Goal: Task Accomplishment & Management: Use online tool/utility

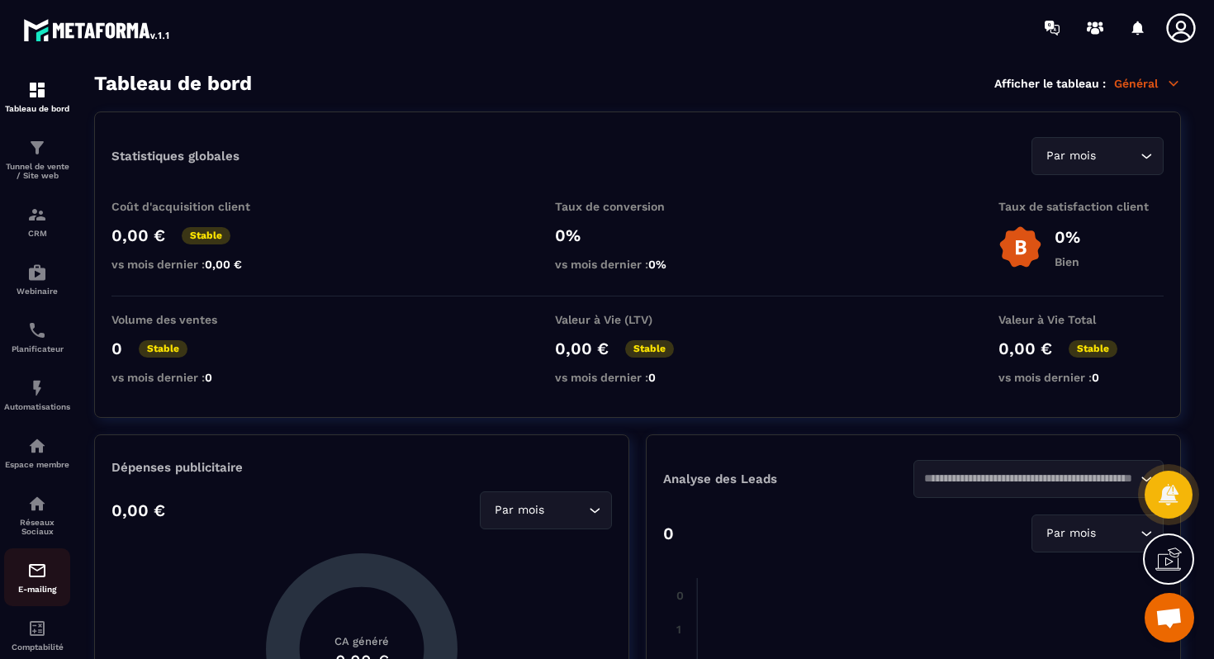
click at [31, 578] on img at bounding box center [37, 571] width 20 height 20
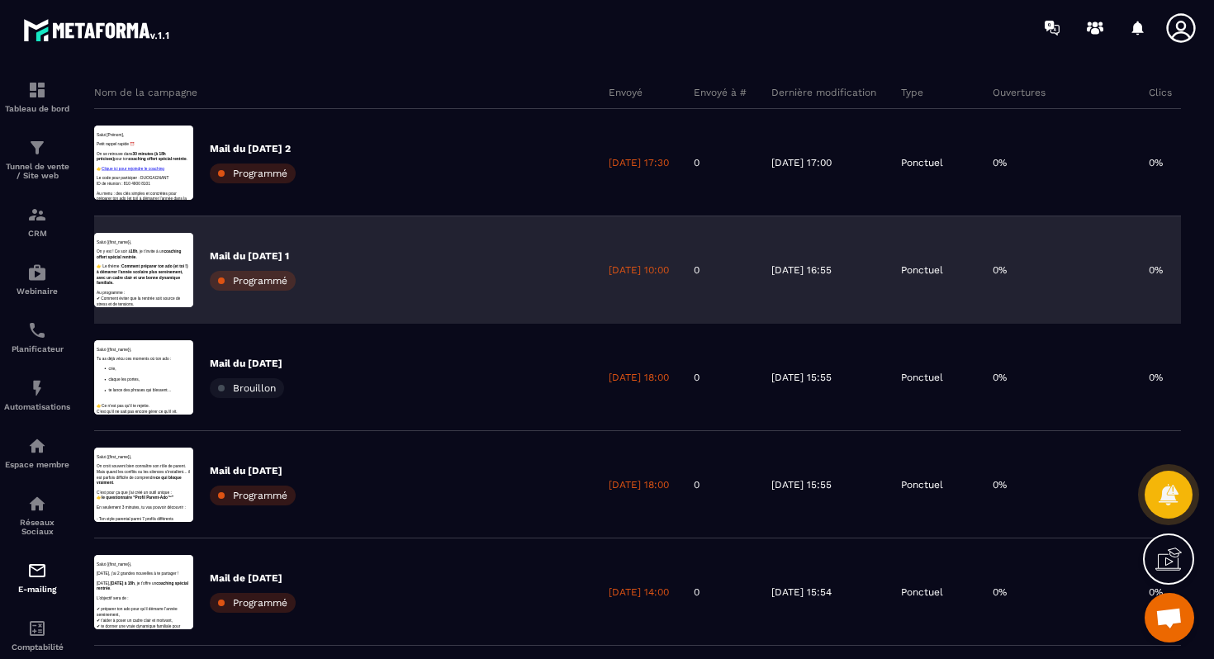
scroll to position [777, 0]
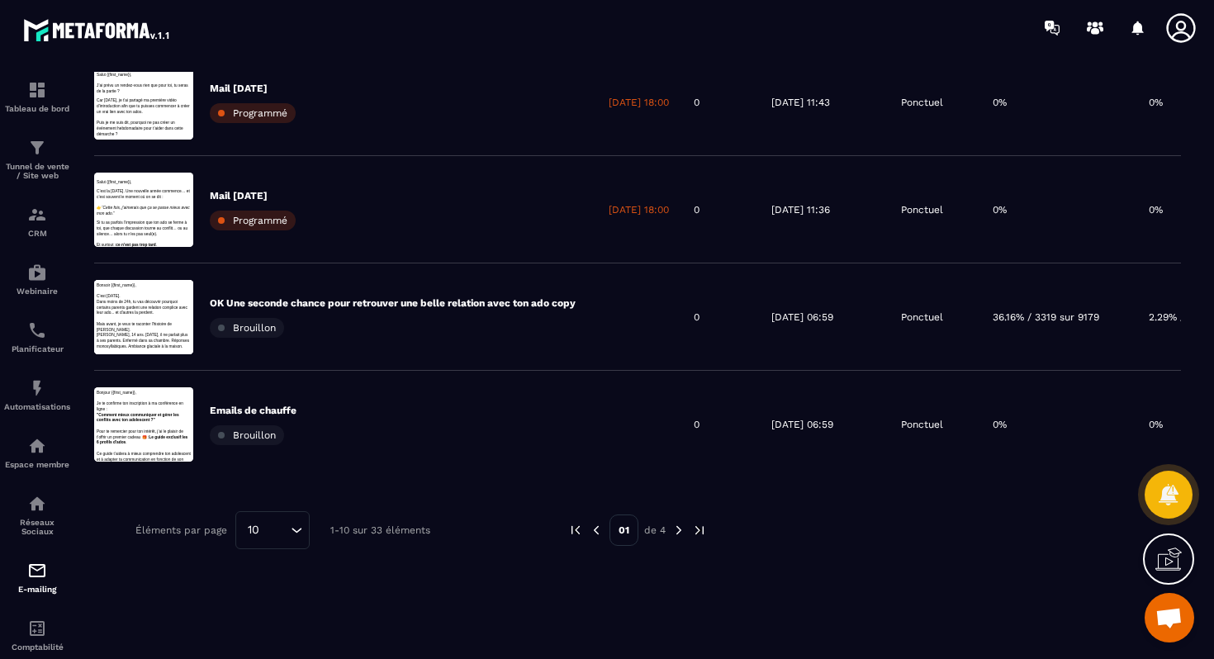
click at [681, 530] on img at bounding box center [679, 530] width 15 height 15
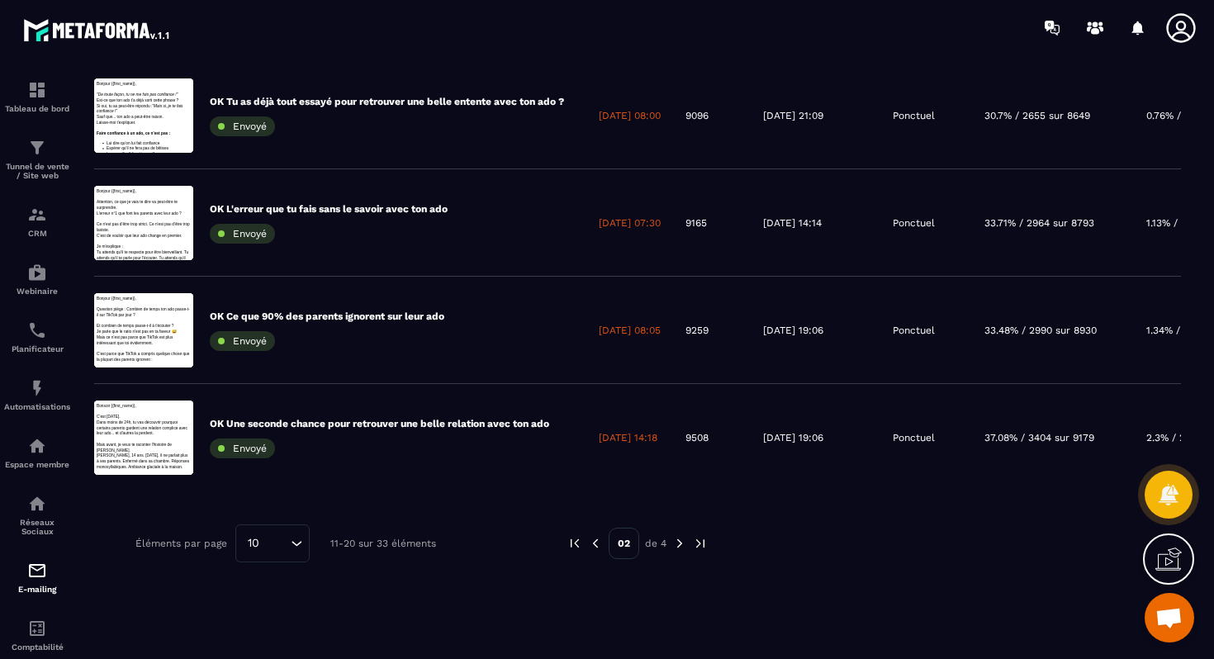
scroll to position [0, 0]
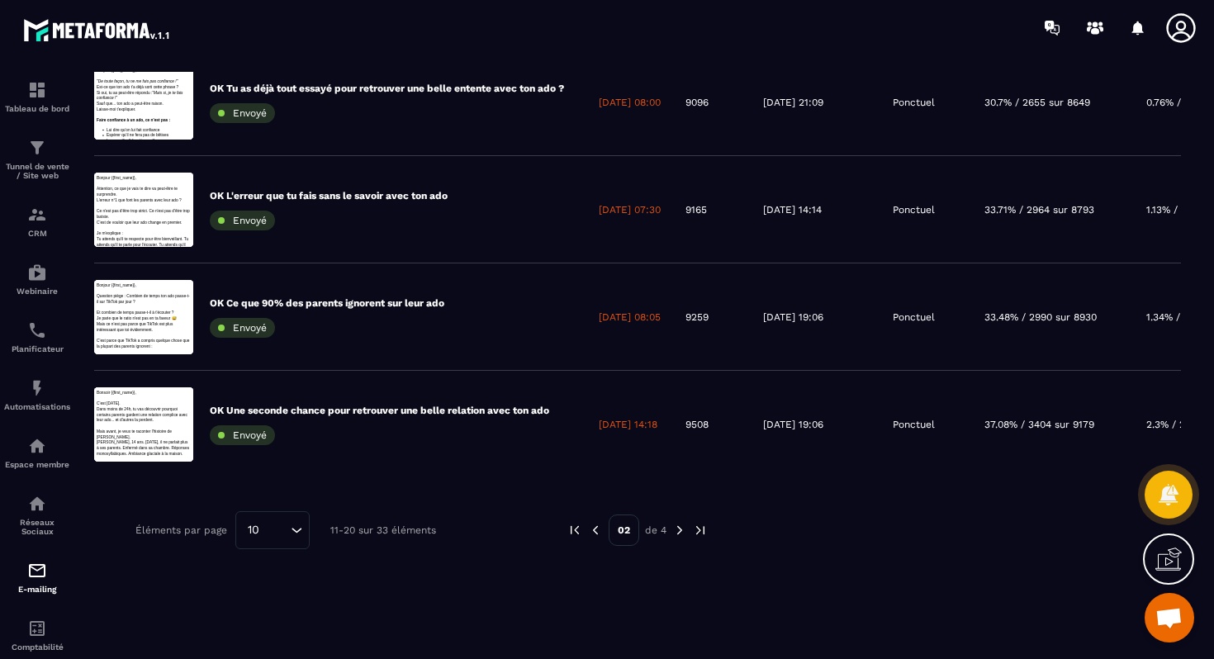
click at [594, 533] on img at bounding box center [595, 530] width 15 height 15
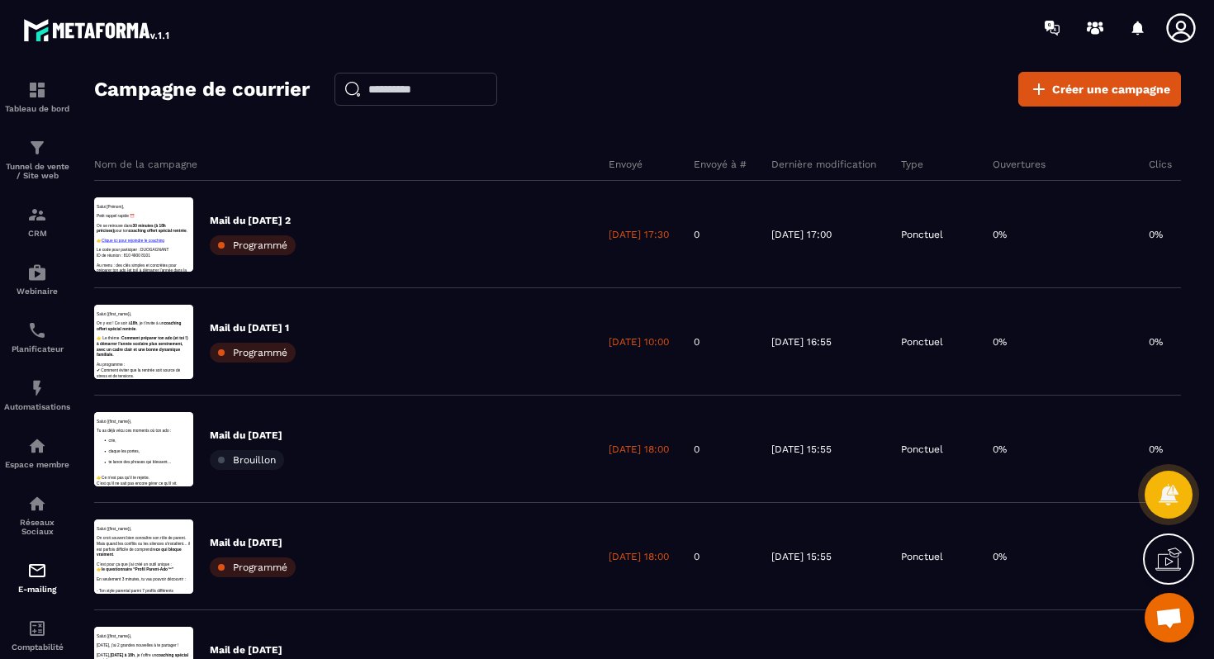
click at [259, 93] on h2 "Campagne de courrier" at bounding box center [202, 89] width 216 height 33
click at [1095, 93] on span "Créer une campagne" at bounding box center [1111, 89] width 118 height 17
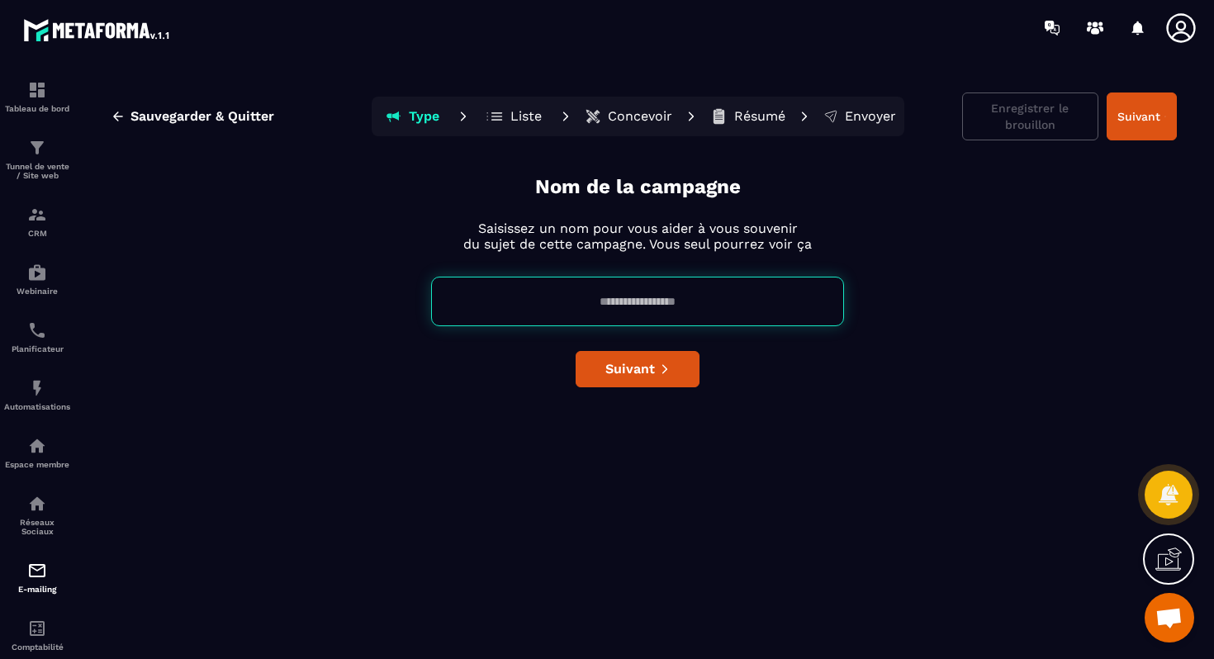
click at [644, 308] on input at bounding box center [637, 302] width 413 height 50
type input "**********"
click at [651, 368] on span "Suivant" at bounding box center [631, 369] width 50 height 17
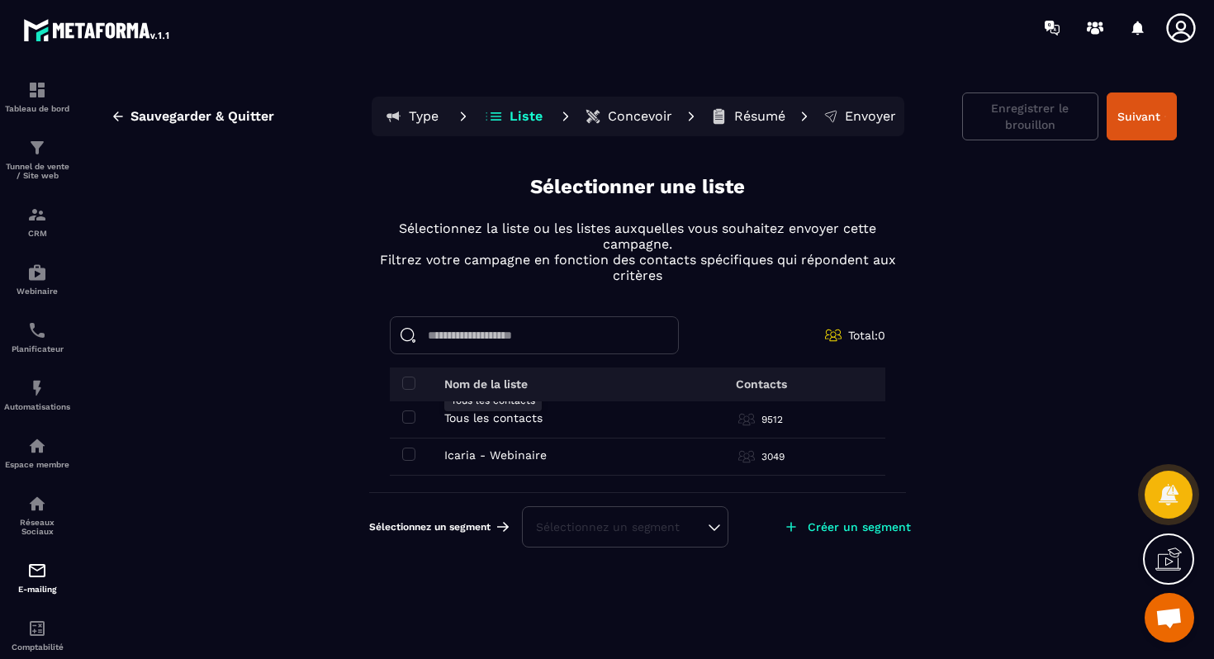
click at [477, 415] on p "Tous les contacts" at bounding box center [493, 417] width 98 height 13
click at [408, 416] on span at bounding box center [408, 417] width 13 height 13
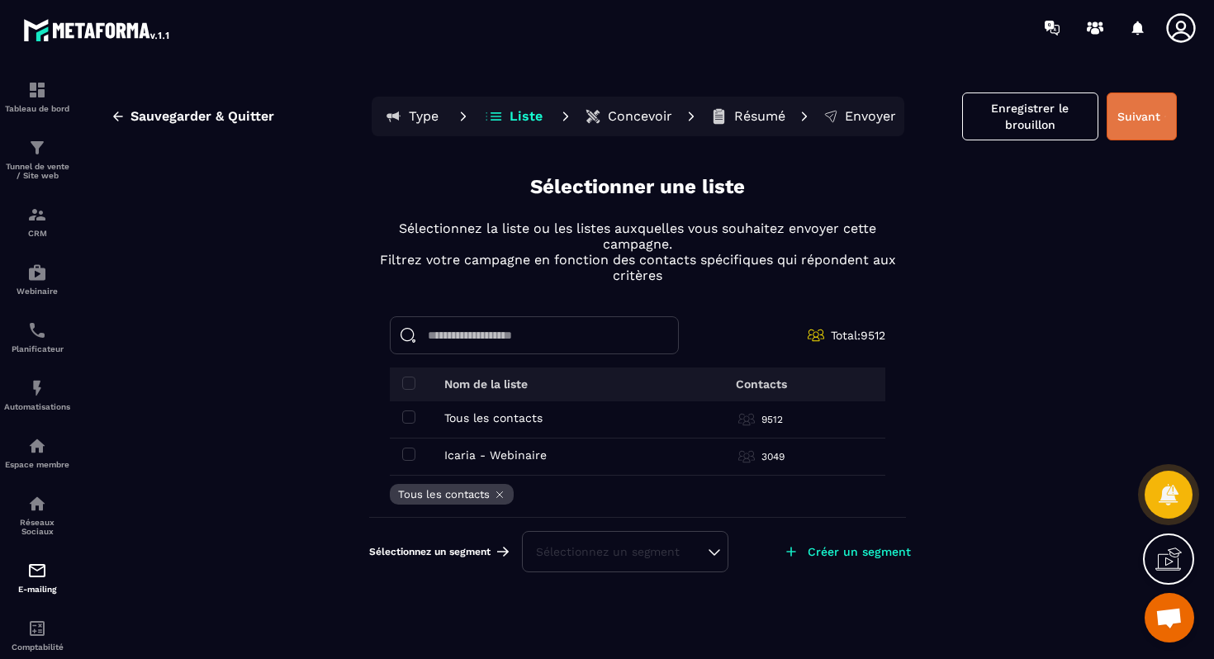
click at [1123, 121] on button "Suivant" at bounding box center [1142, 117] width 70 height 48
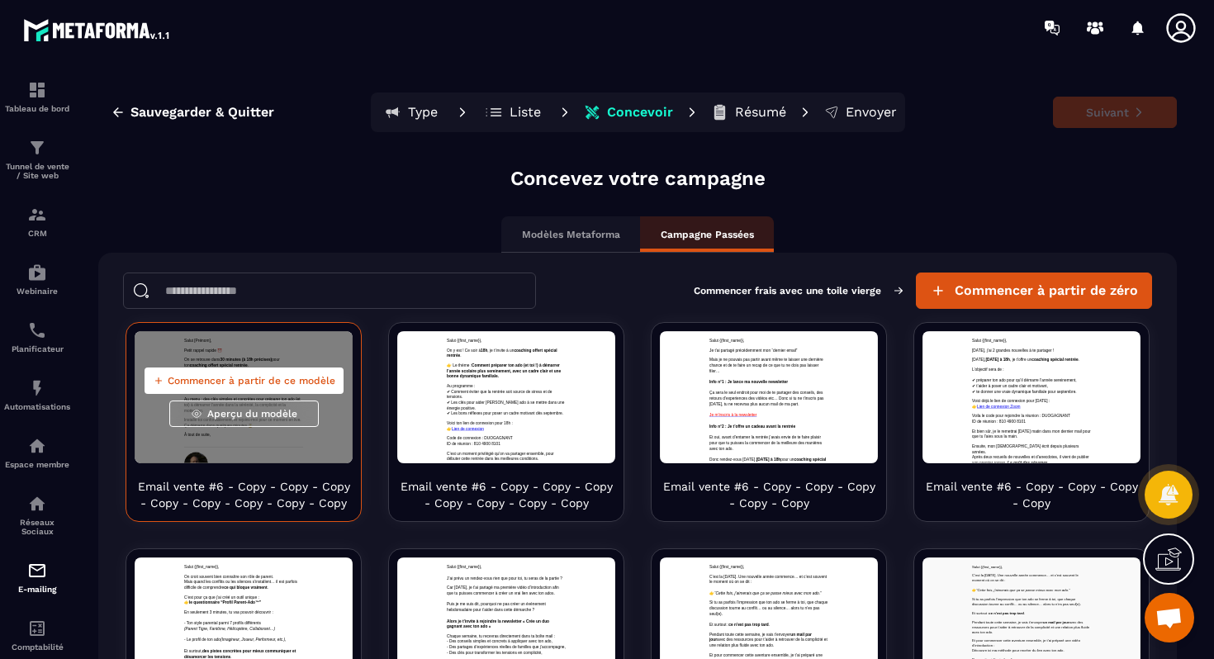
click at [271, 387] on span "Commencer à partir de ce modèle" at bounding box center [252, 380] width 168 height 13
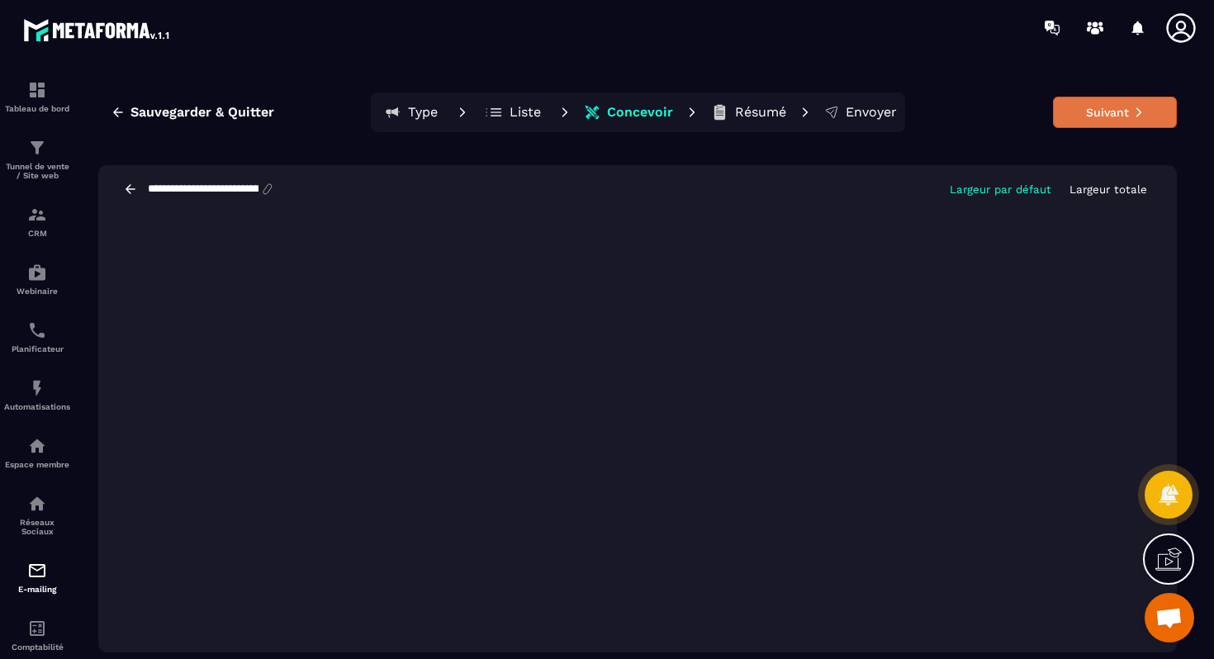
click at [1094, 116] on button "Suivant" at bounding box center [1115, 112] width 124 height 31
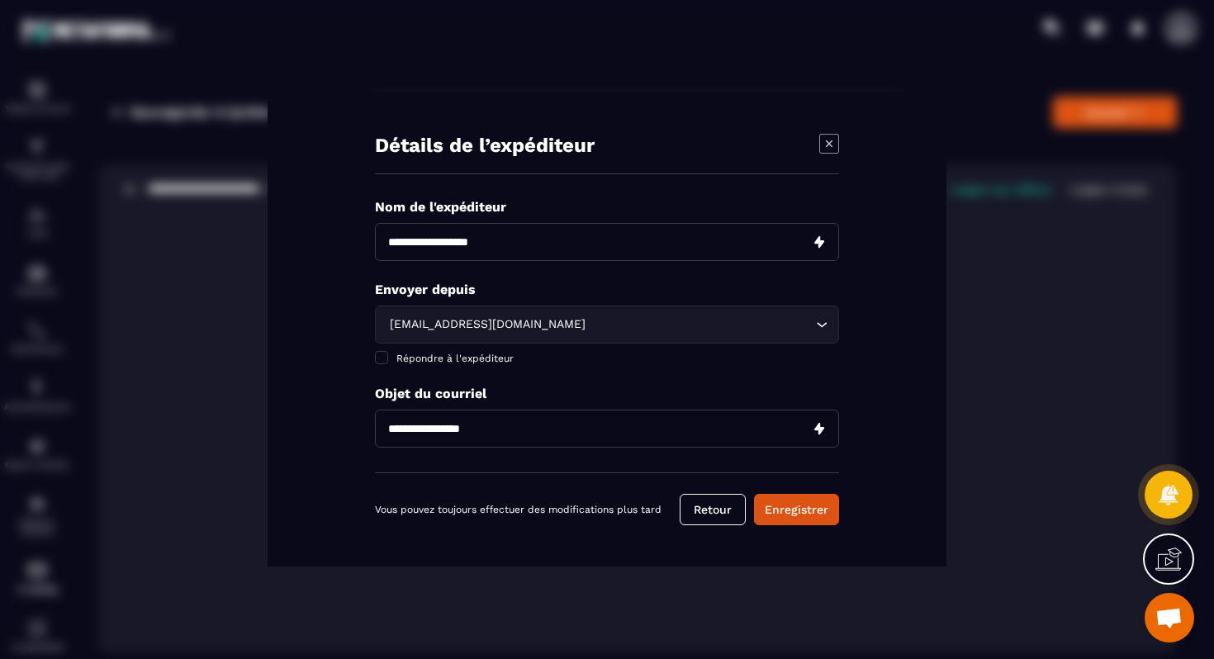
click at [481, 239] on input "Modal window" at bounding box center [607, 242] width 464 height 38
type input "**********"
click at [473, 435] on input "Modal window" at bounding box center [607, 429] width 464 height 38
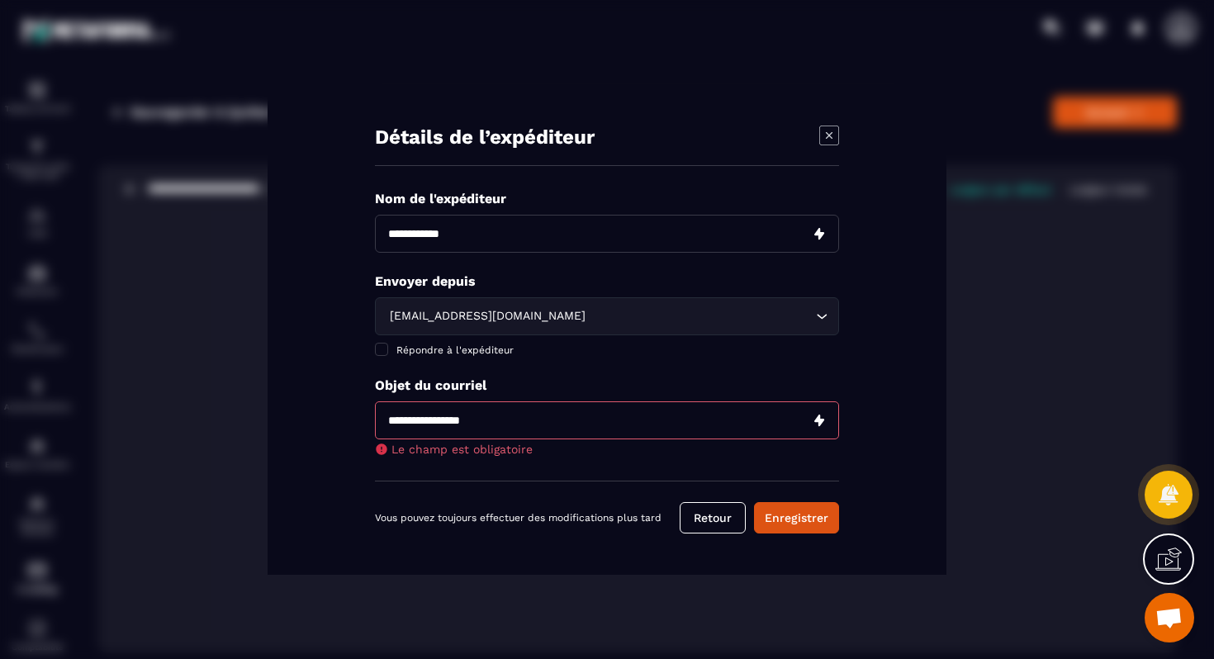
click at [459, 410] on input "Modal window" at bounding box center [607, 420] width 464 height 38
paste input "**********"
type input "**********"
click at [774, 520] on button "Enregistrer" at bounding box center [796, 517] width 85 height 31
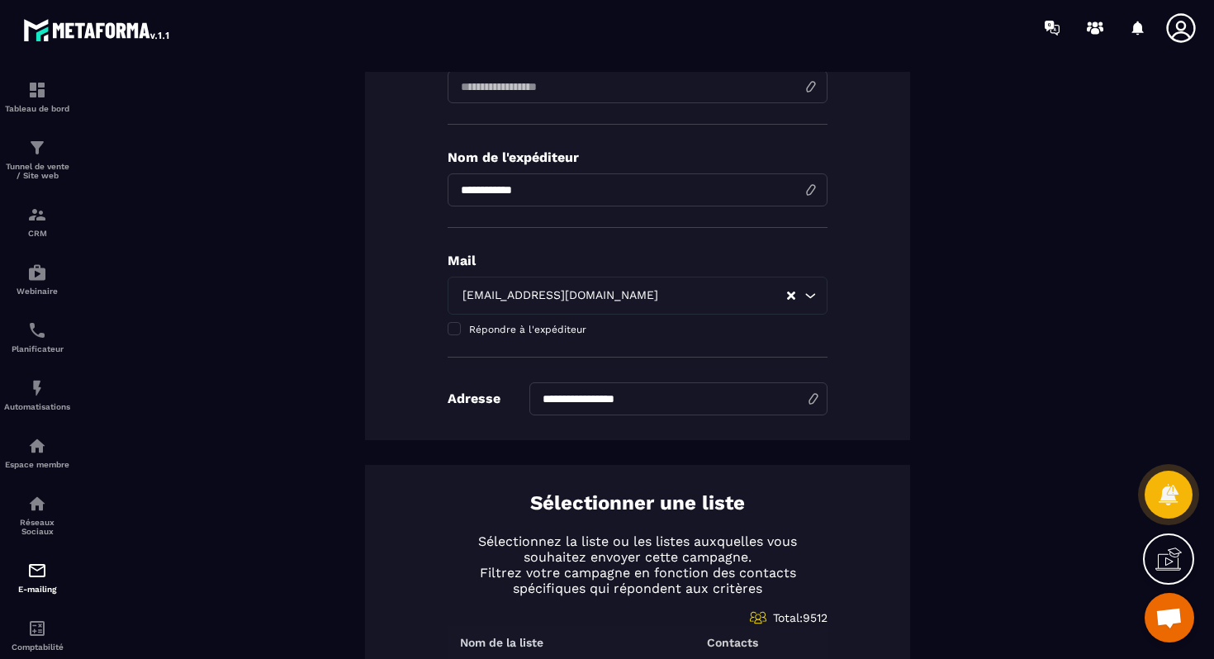
scroll to position [738, 0]
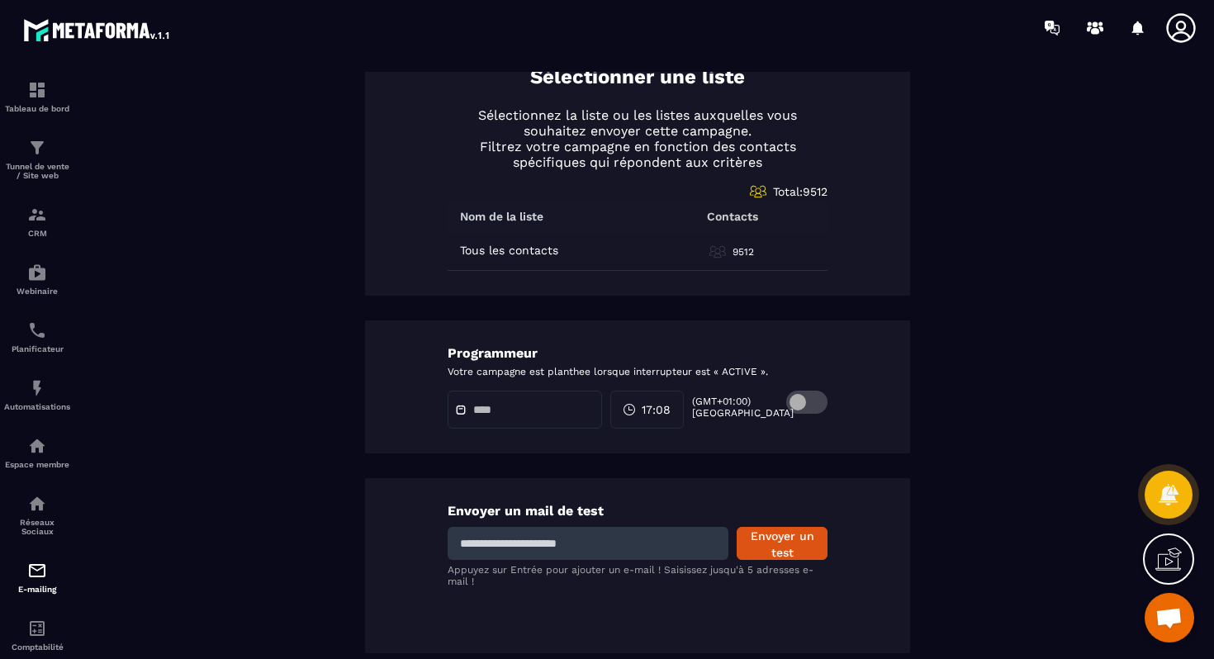
click at [799, 403] on span at bounding box center [806, 402] width 41 height 23
click at [663, 403] on span "17:08" at bounding box center [656, 409] width 29 height 17
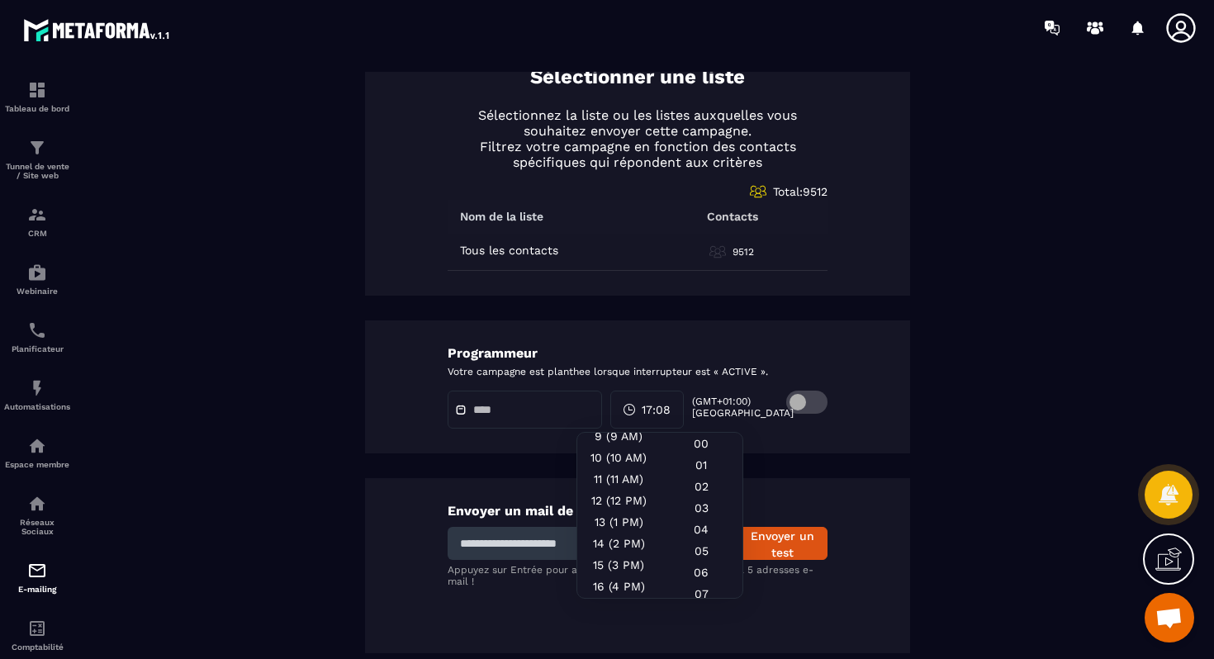
scroll to position [360, 0]
click at [620, 512] on div "19 (7 PM)" at bounding box center [618, 522] width 83 height 21
click at [696, 551] on div "30" at bounding box center [701, 561] width 83 height 21
click at [515, 416] on input "text" at bounding box center [531, 410] width 116 height 12
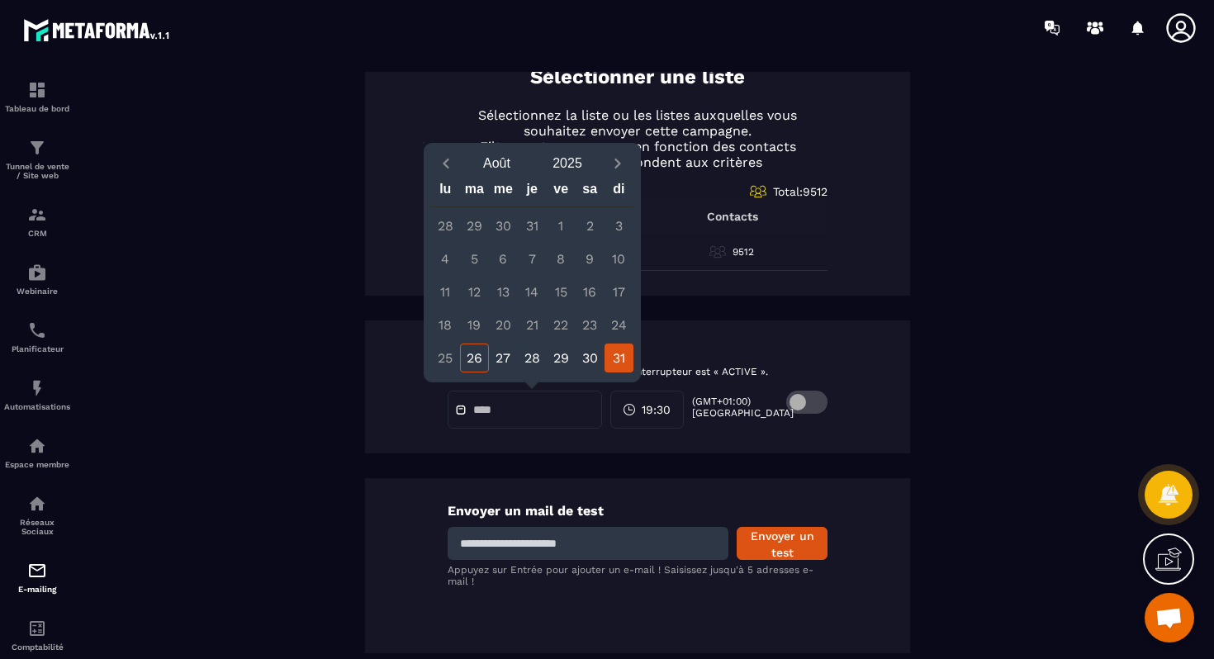
click at [620, 356] on div "31" at bounding box center [619, 358] width 29 height 29
type input "**********"
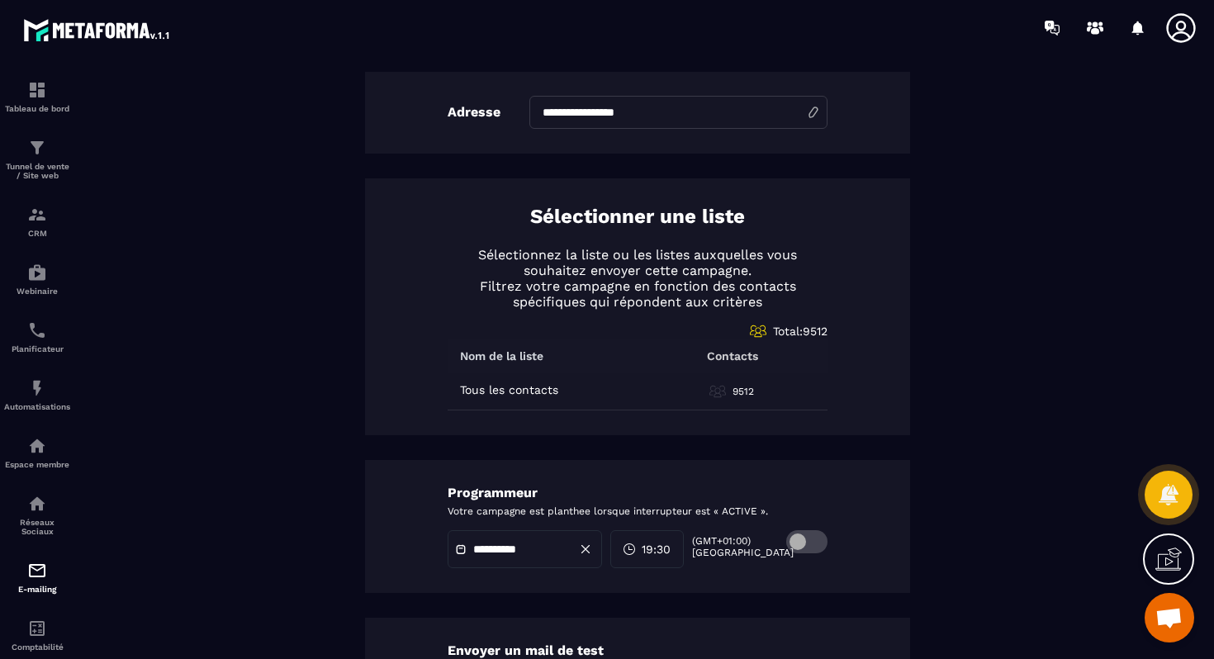
scroll to position [738, 0]
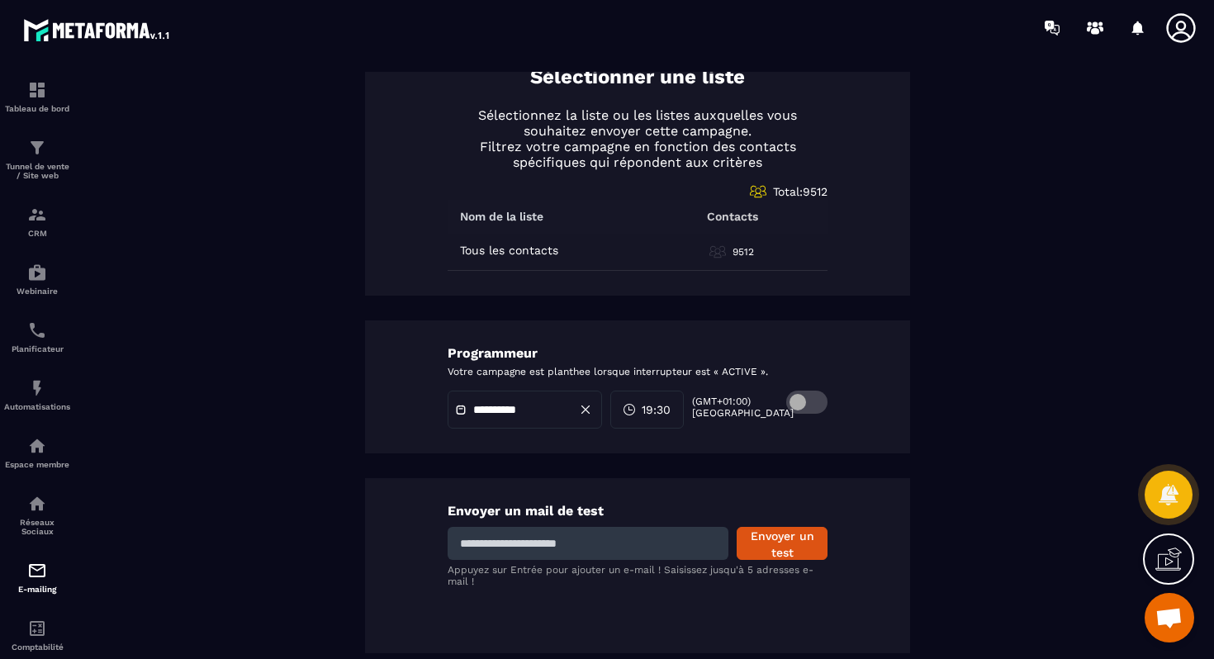
click at [595, 558] on input at bounding box center [588, 543] width 281 height 33
type input "**********"
click at [760, 541] on button "Envoyer un test" at bounding box center [782, 543] width 91 height 33
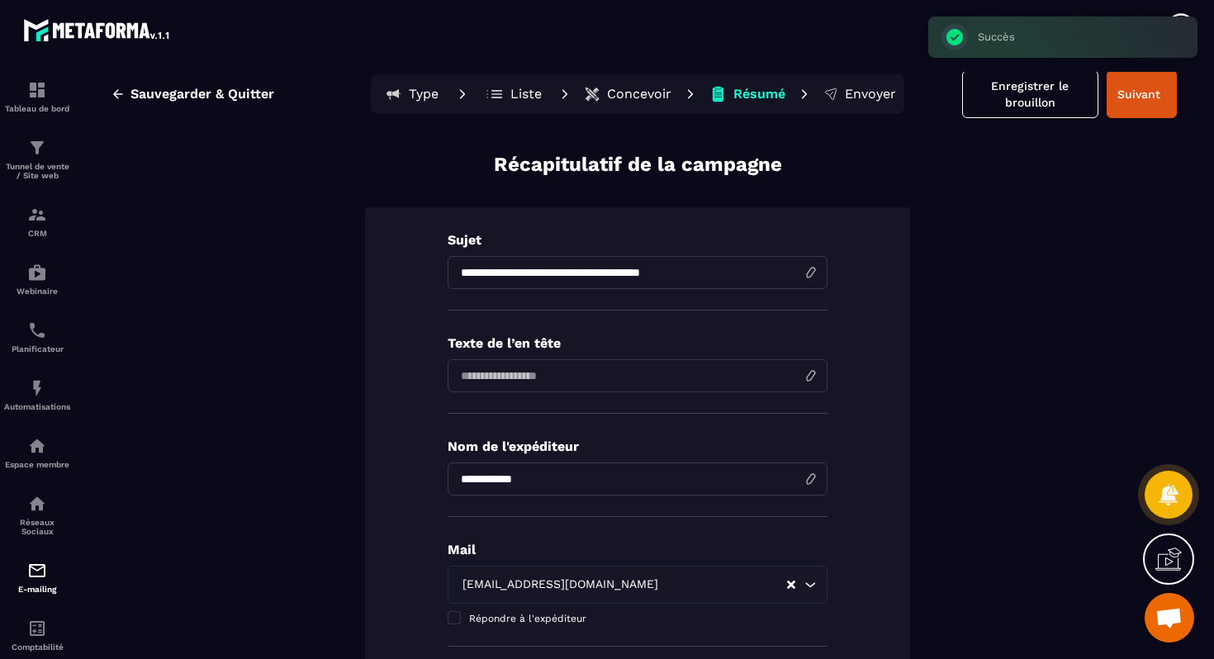
scroll to position [0, 0]
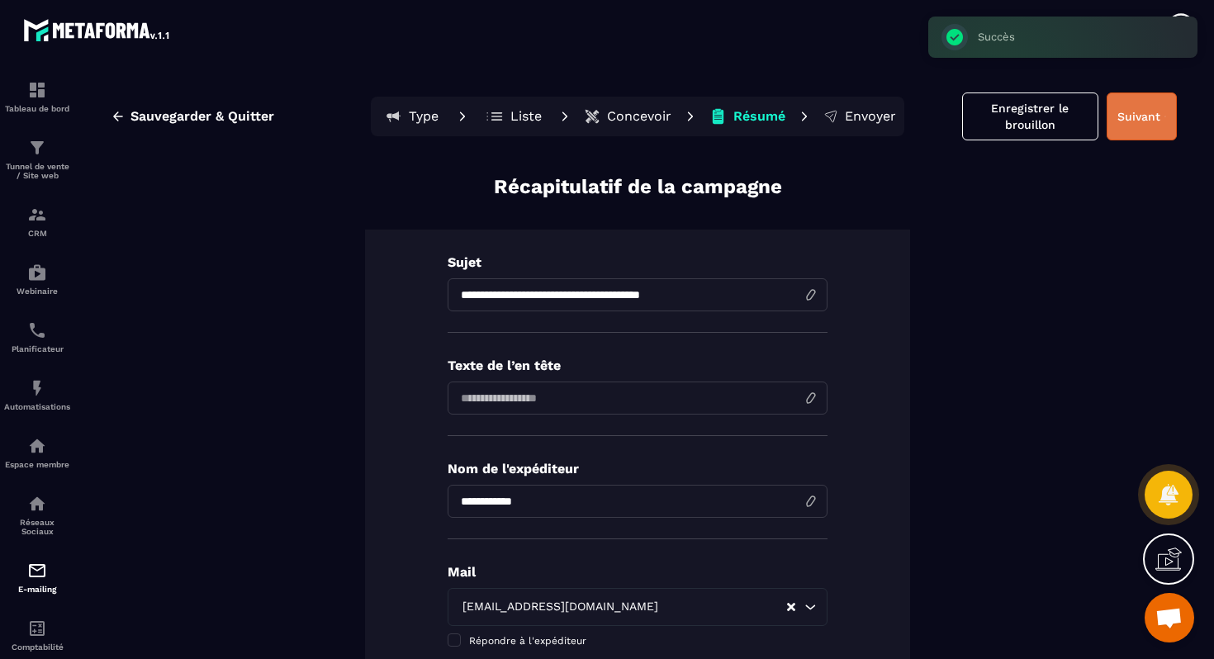
click at [1135, 117] on button "Suivant" at bounding box center [1142, 117] width 70 height 48
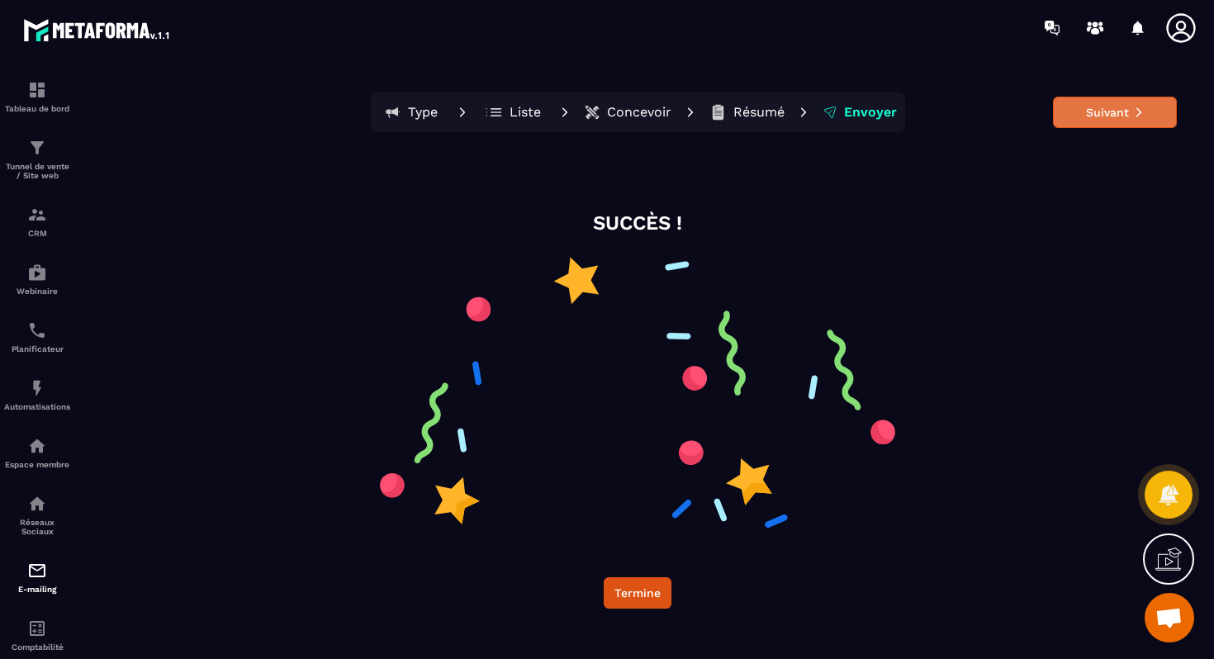
click at [1085, 101] on button "Suivant" at bounding box center [1115, 112] width 124 height 31
